Goal: Transaction & Acquisition: Purchase product/service

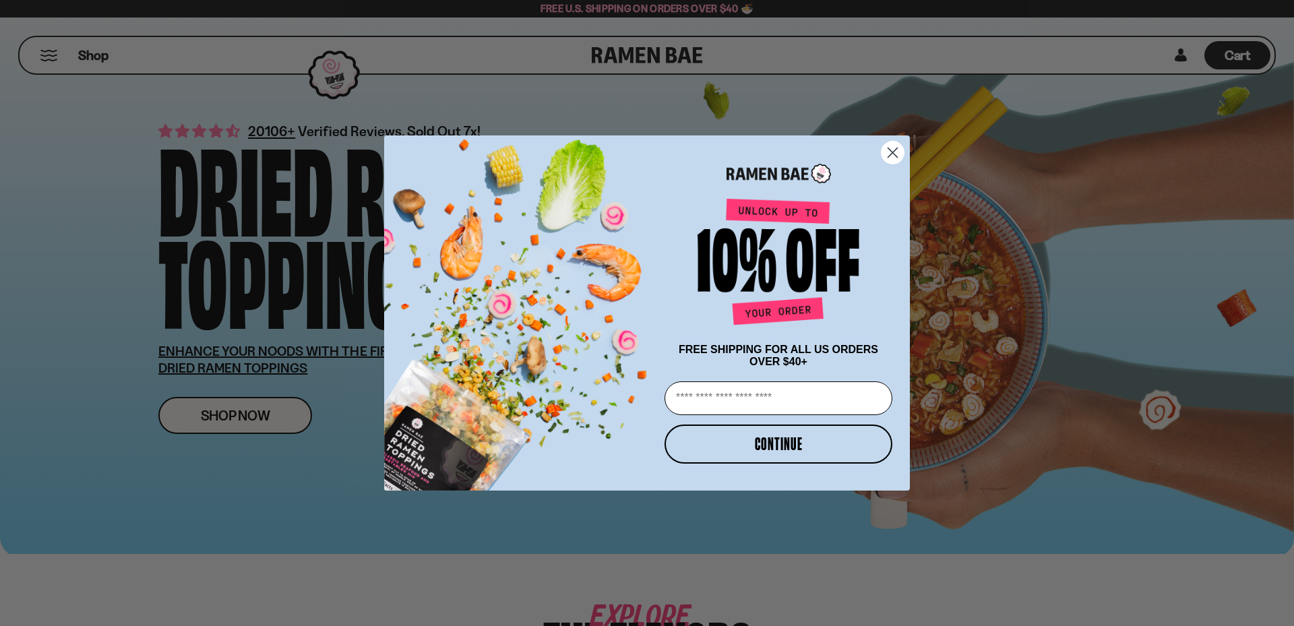
click at [891, 148] on icon "Close dialog" at bounding box center [892, 152] width 9 height 9
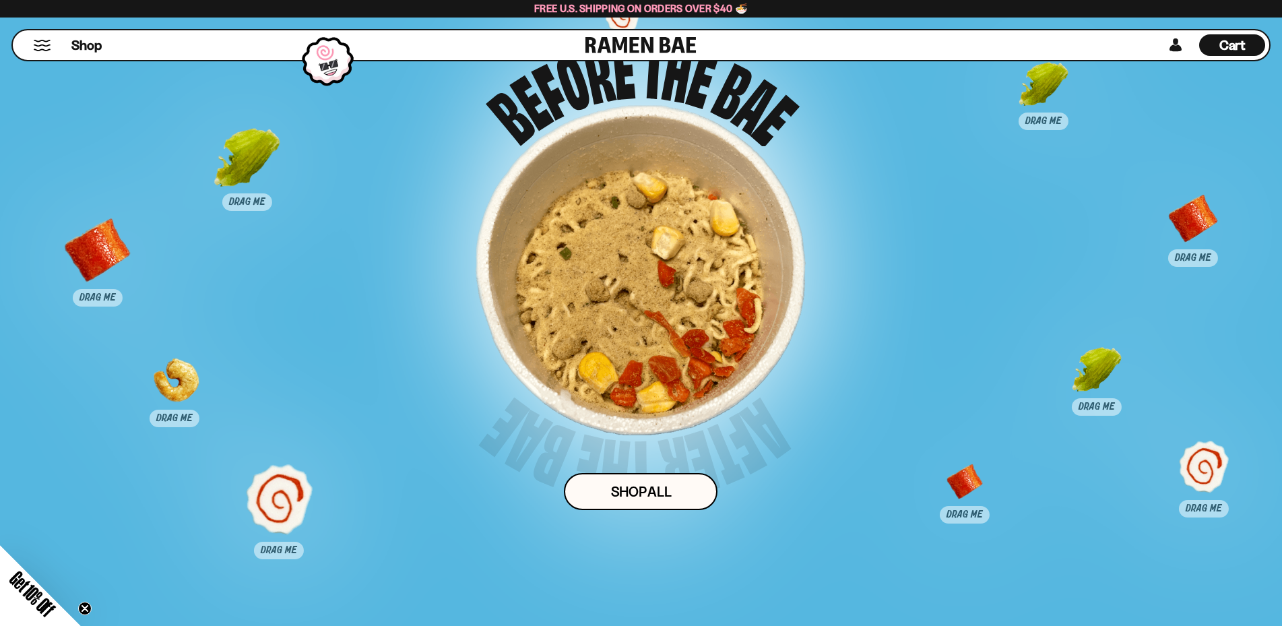
scroll to position [6738, 0]
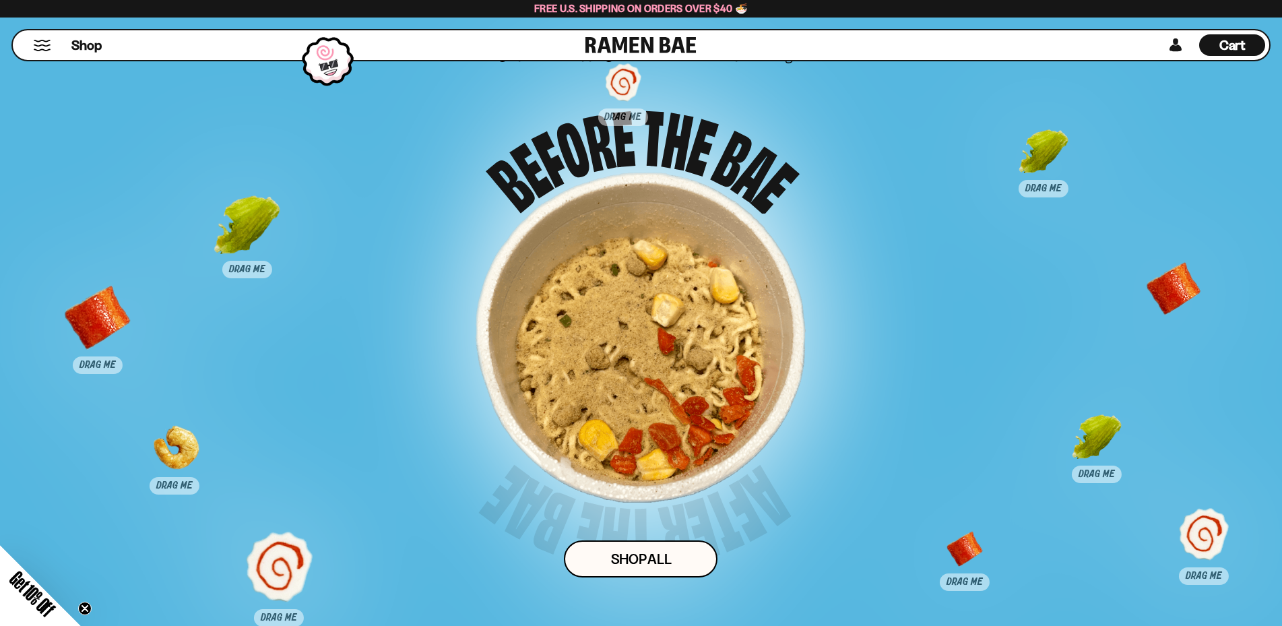
drag, startPoint x: 1186, startPoint y: 301, endPoint x: 1172, endPoint y: 302, distance: 14.2
click at [1172, 302] on div at bounding box center [1173, 297] width 67 height 67
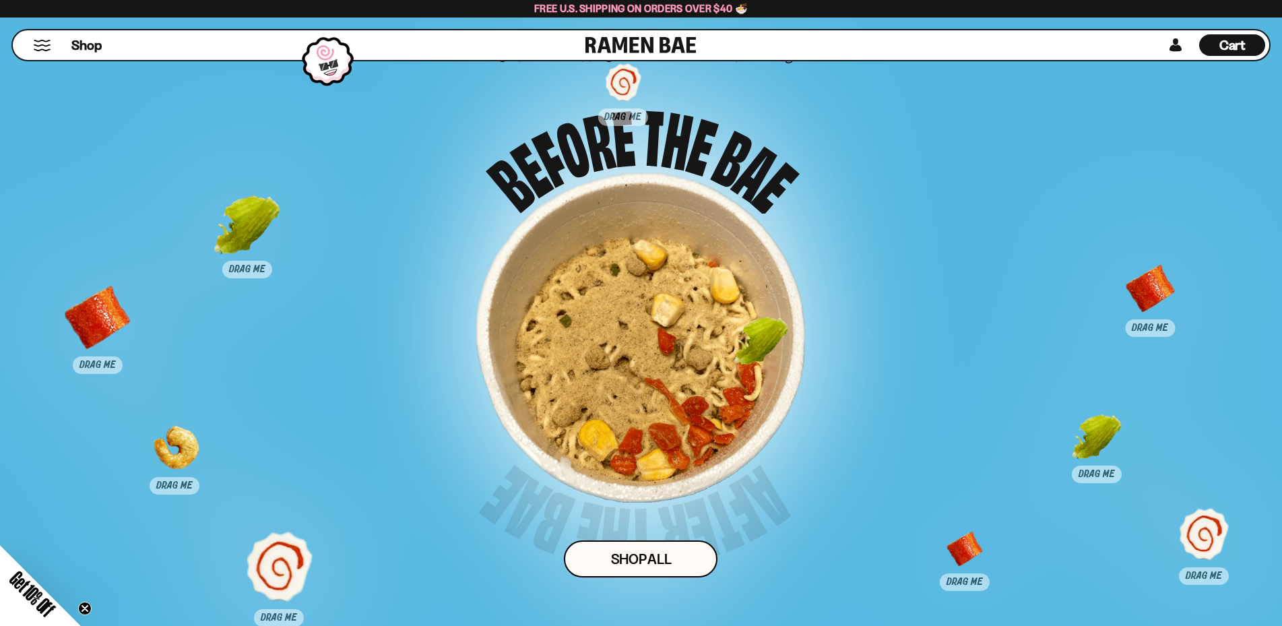
drag, startPoint x: 1036, startPoint y: 152, endPoint x: 529, endPoint y: 365, distance: 550.2
click at [728, 365] on div at bounding box center [761, 352] width 67 height 67
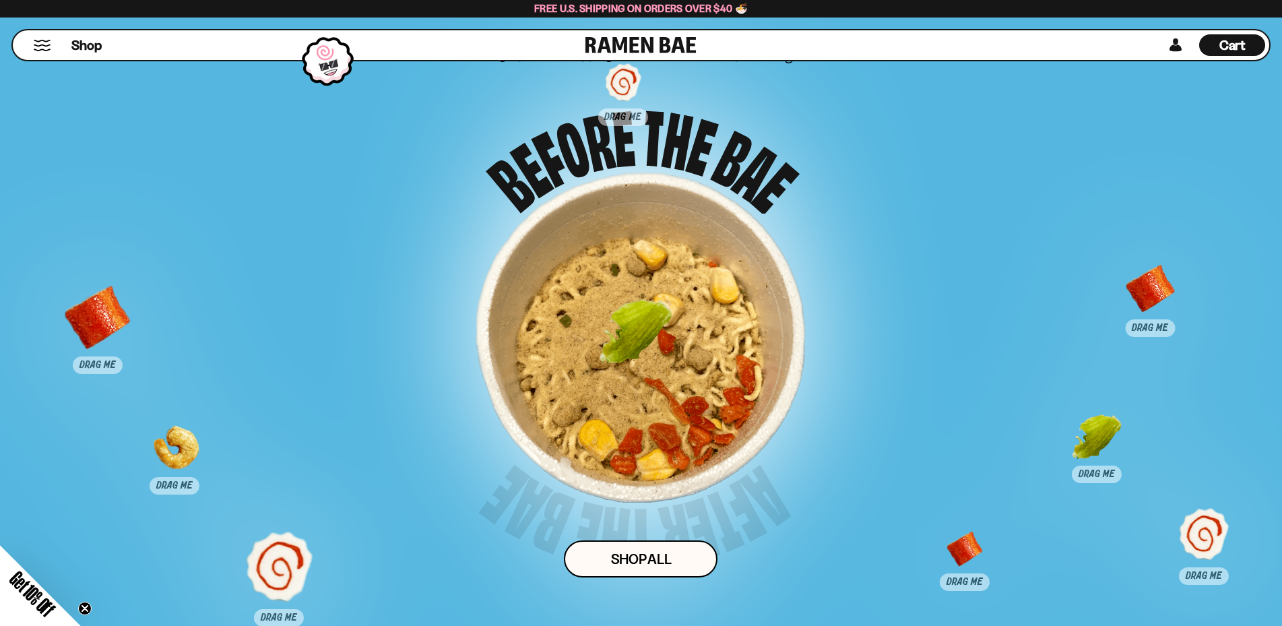
drag, startPoint x: 245, startPoint y: 228, endPoint x: 681, endPoint y: 362, distance: 455.9
click at [669, 362] on div at bounding box center [635, 335] width 67 height 67
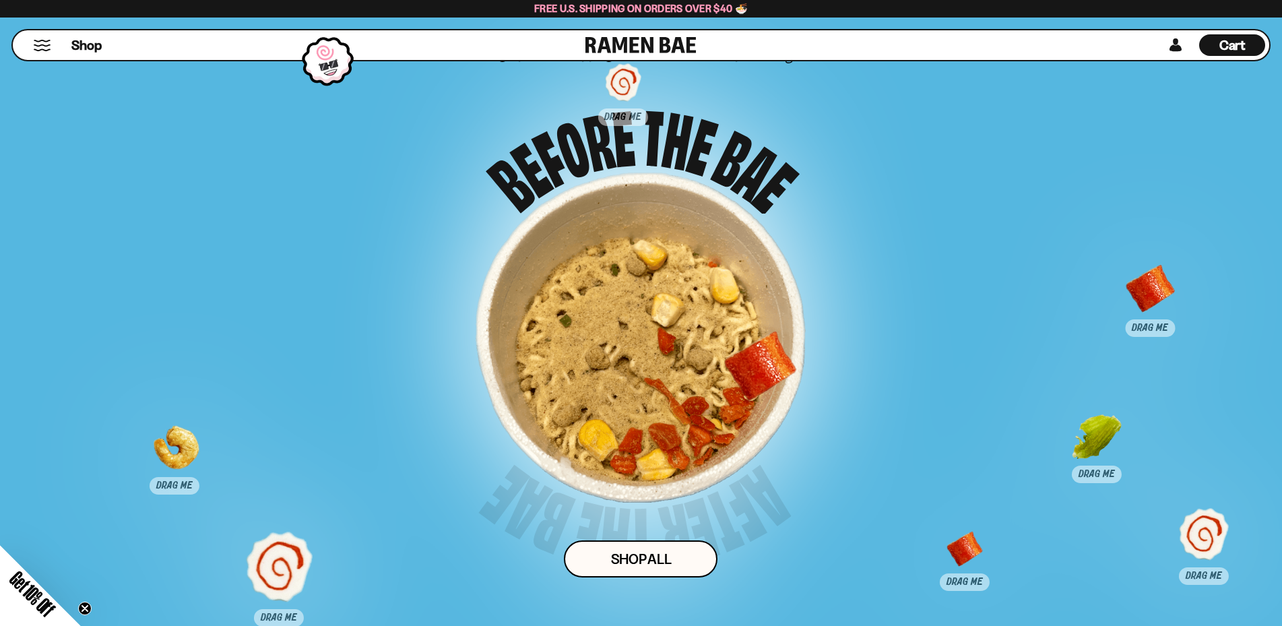
drag, startPoint x: 109, startPoint y: 319, endPoint x: 772, endPoint y: 368, distance: 664.8
click at [772, 368] on div at bounding box center [760, 367] width 67 height 67
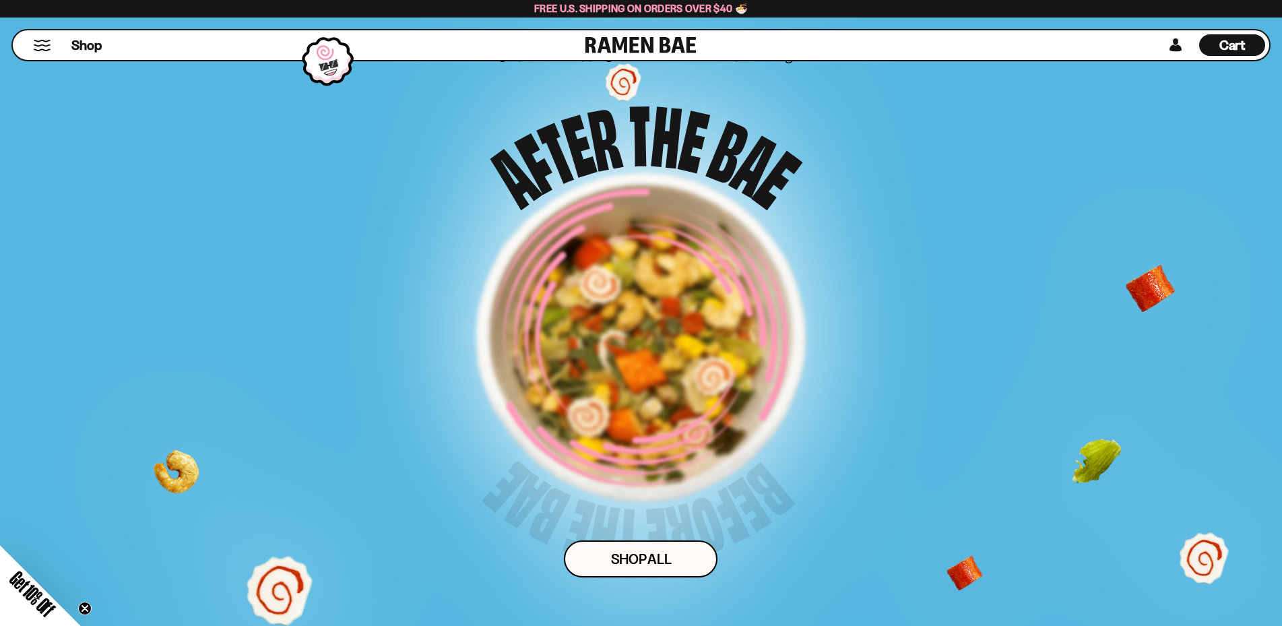
drag, startPoint x: 937, startPoint y: 516, endPoint x: 755, endPoint y: 397, distance: 218.1
click at [755, 397] on div "Drag 3 pieces of topping into the bowl for a surprise! Shop ALl" at bounding box center [641, 345] width 1069 height 599
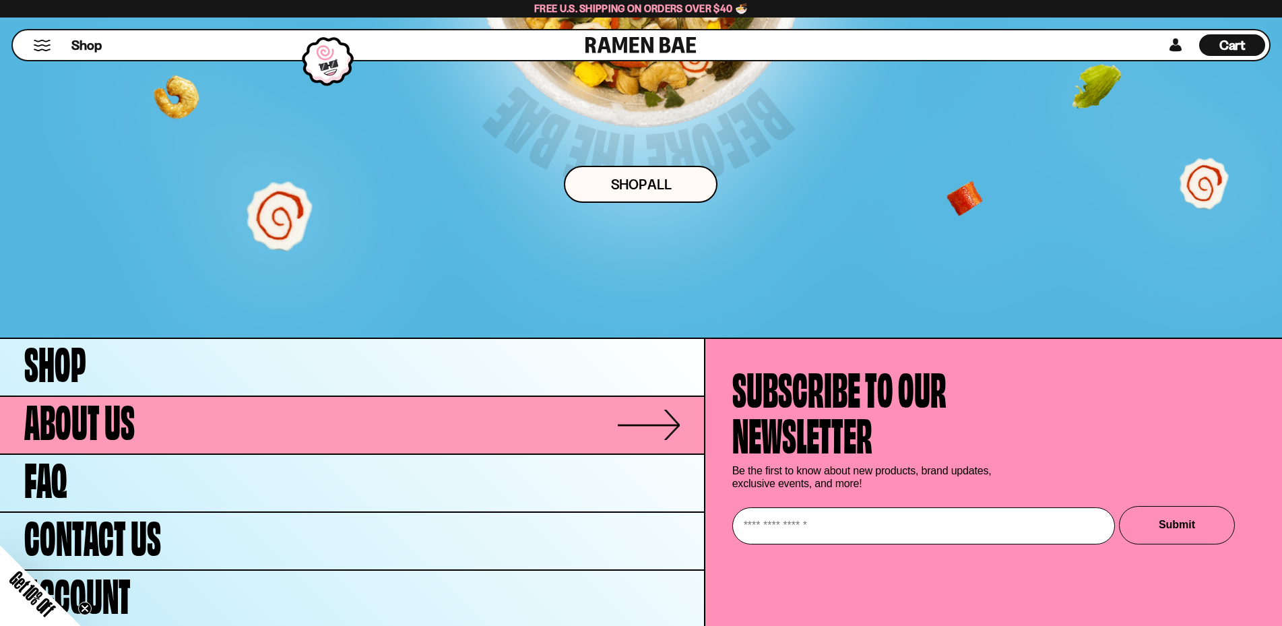
scroll to position [7146, 0]
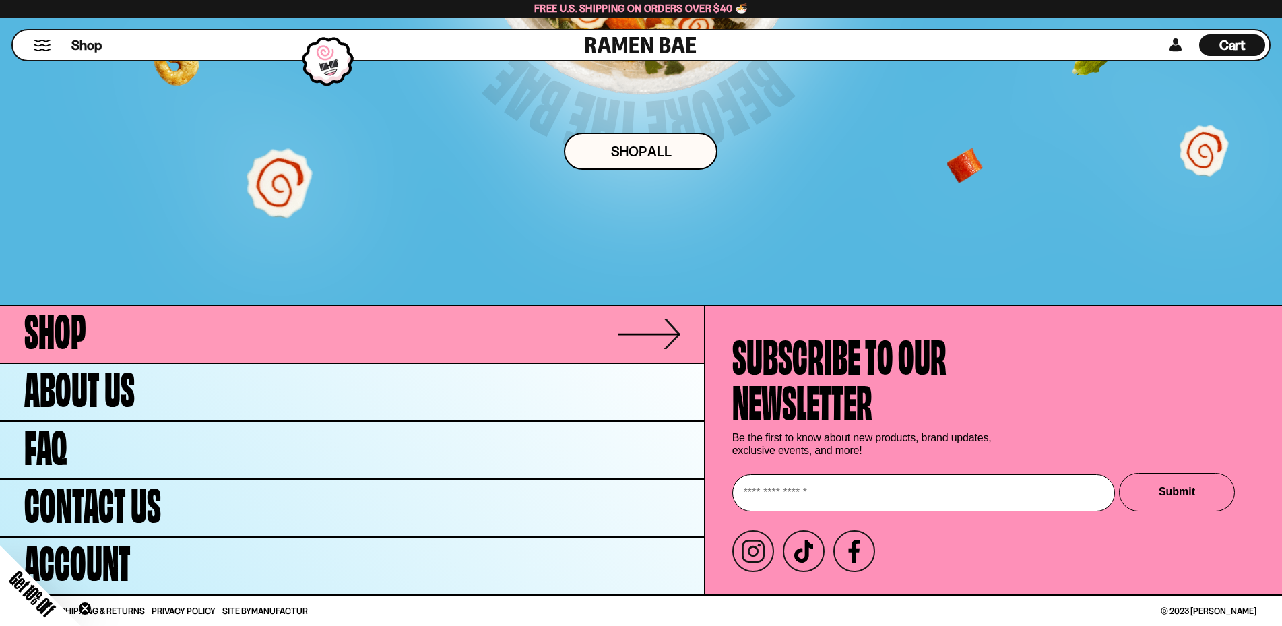
click at [334, 329] on link "Shop" at bounding box center [352, 334] width 704 height 57
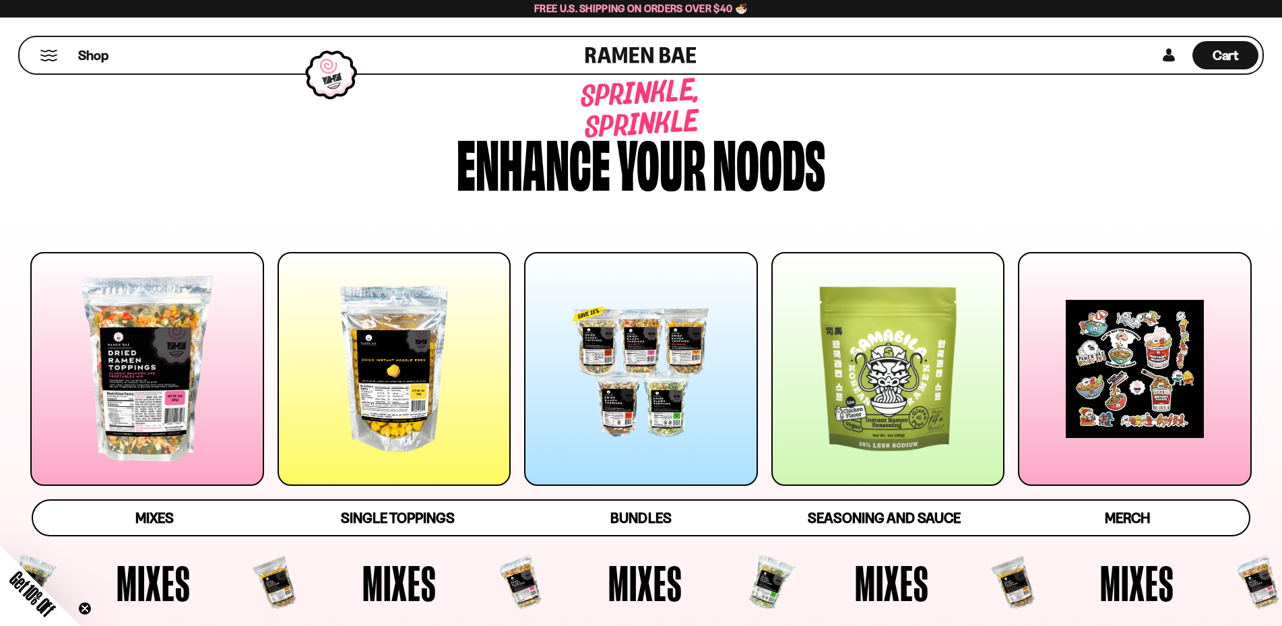
click at [626, 324] on div at bounding box center [641, 369] width 234 height 234
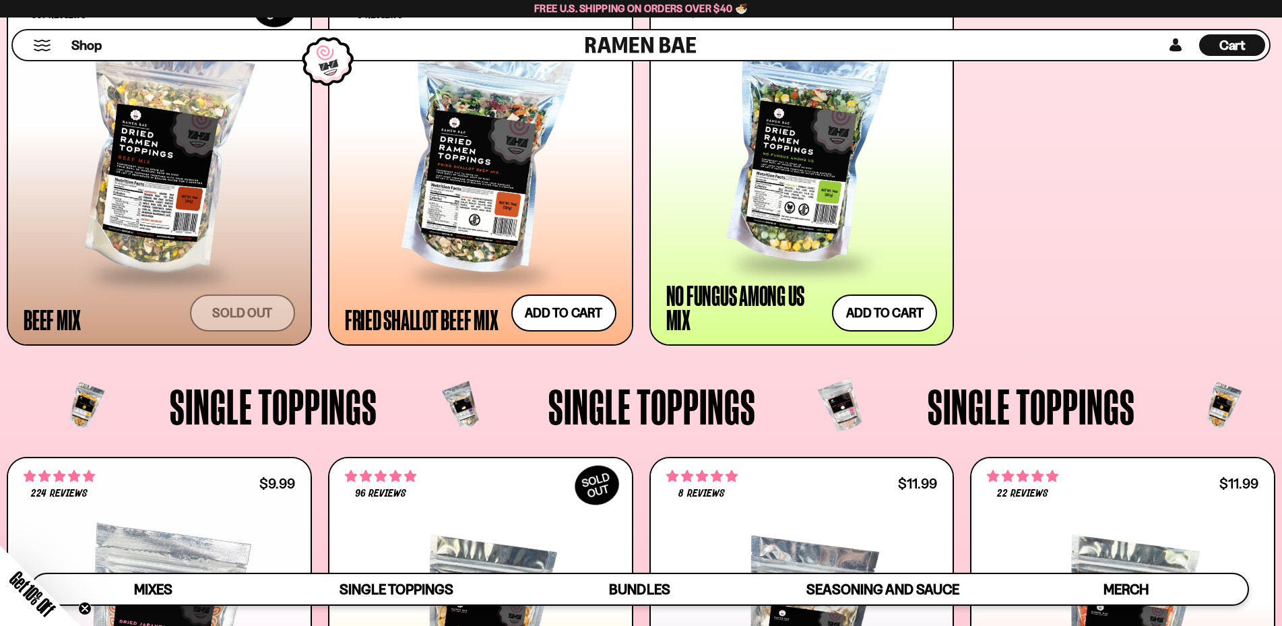
scroll to position [1023, 0]
